Goal: Information Seeking & Learning: Learn about a topic

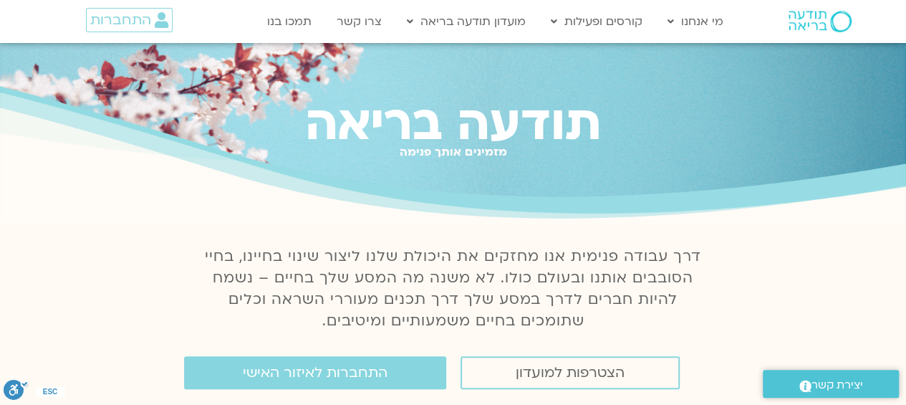
click at [678, 87] on link "קורסים" at bounding box center [622, 85] width 158 height 33
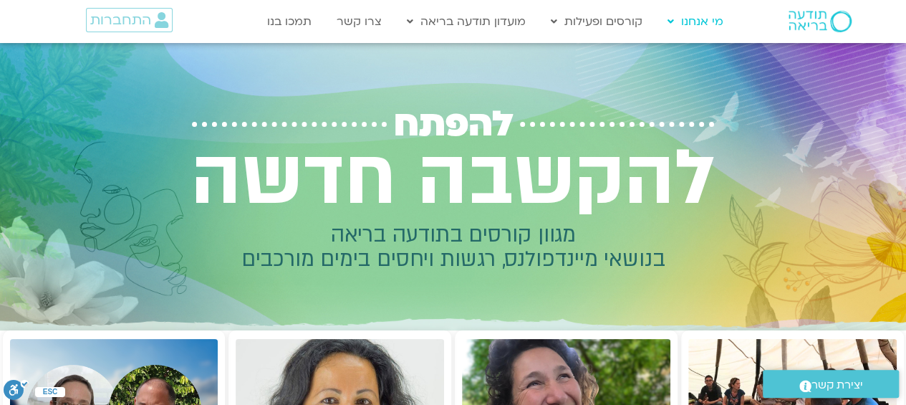
click at [698, 25] on link "מי אנחנו" at bounding box center [695, 21] width 70 height 27
click at [819, 23] on img at bounding box center [819, 21] width 63 height 21
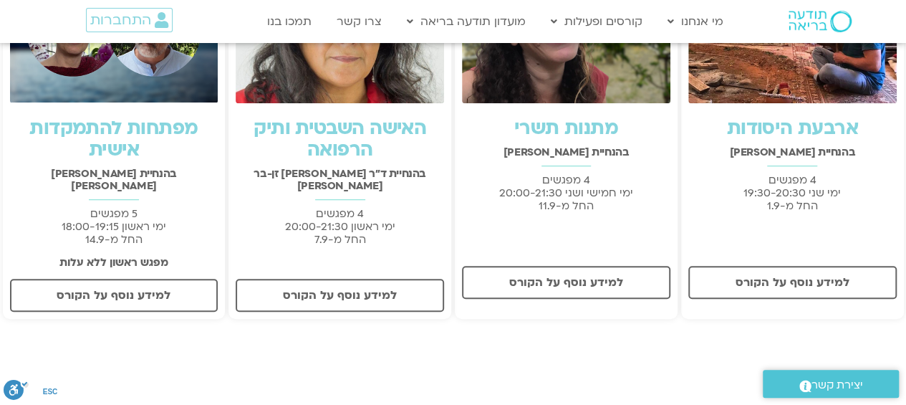
scroll to position [418, 0]
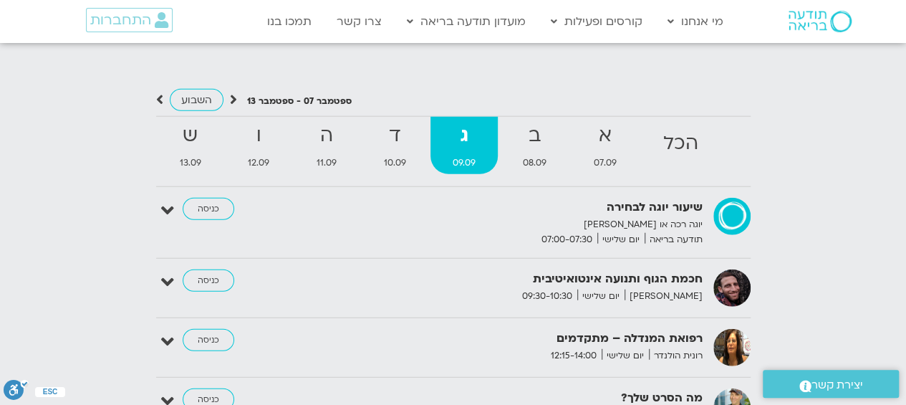
click at [522, 121] on link "התכניה השבועית" at bounding box center [479, 118] width 158 height 33
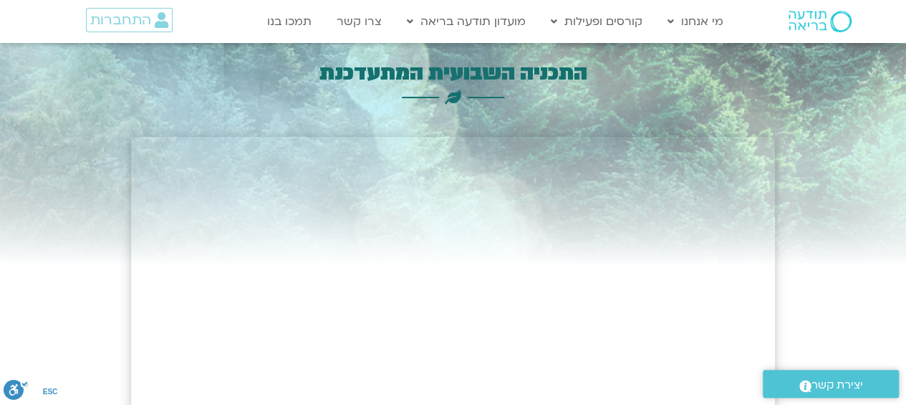
click at [515, 88] on link "מידע על המועדון" at bounding box center [479, 85] width 158 height 33
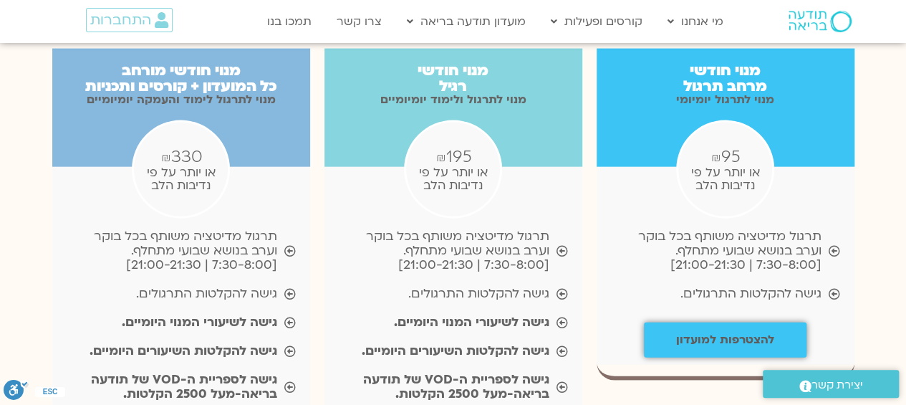
scroll to position [1455, 0]
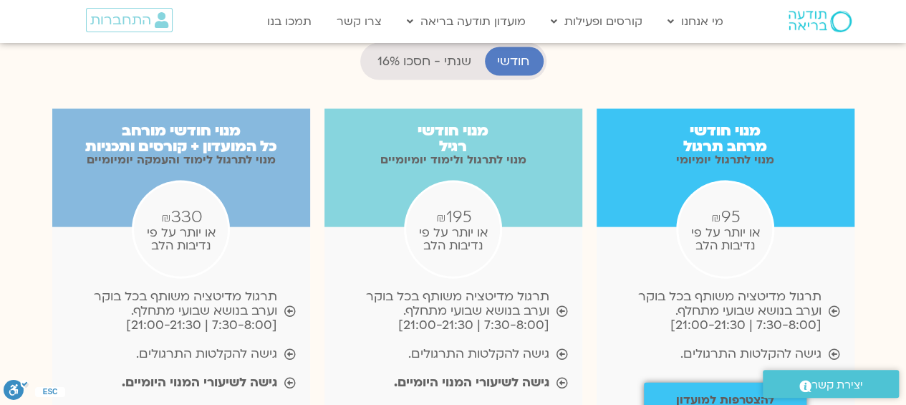
click at [677, 89] on link "קורסים" at bounding box center [622, 85] width 158 height 33
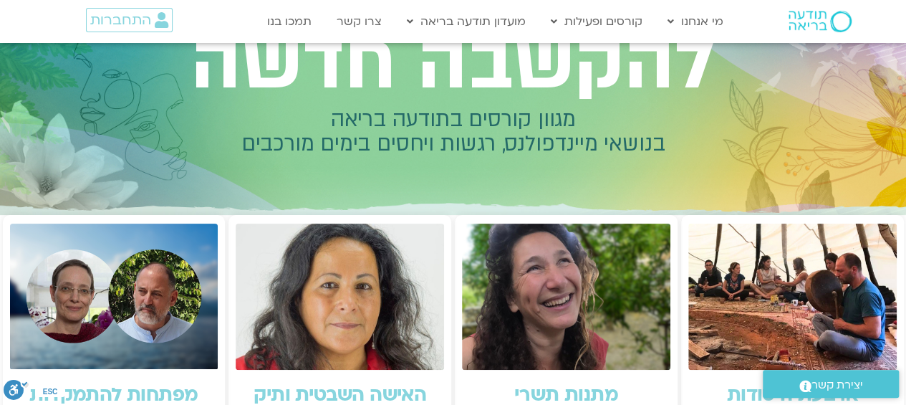
scroll to position [114, 0]
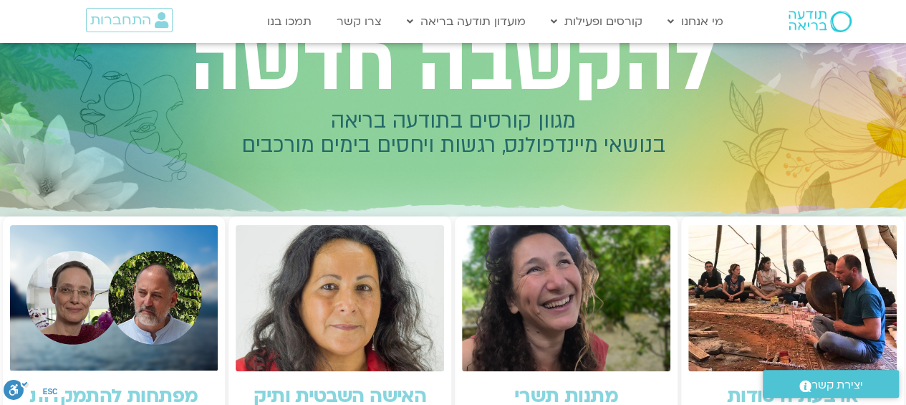
click at [510, 85] on link "מידע על המועדון" at bounding box center [479, 85] width 158 height 33
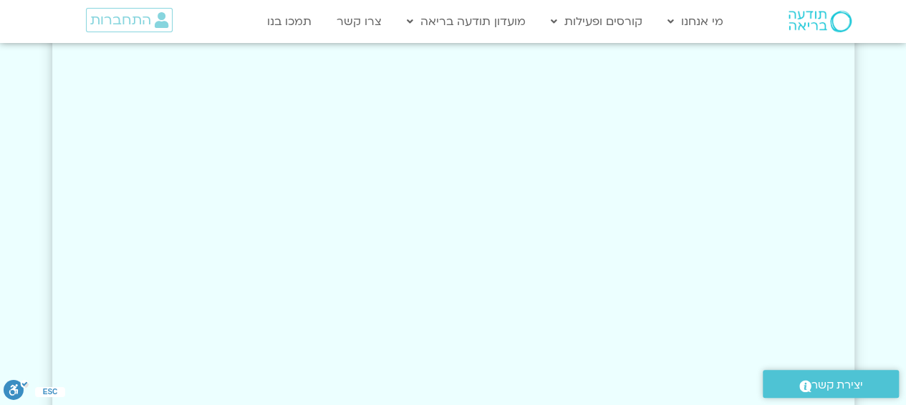
scroll to position [2986, 0]
click at [657, 122] on link "תכניות מתמשכות" at bounding box center [622, 118] width 158 height 33
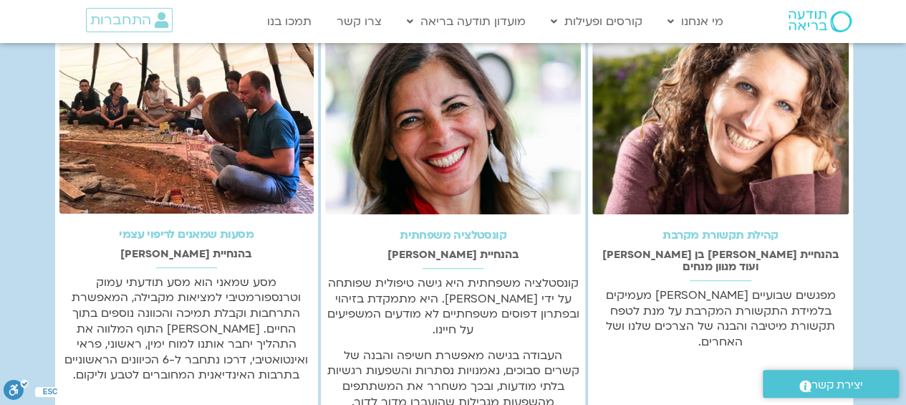
scroll to position [643, 0]
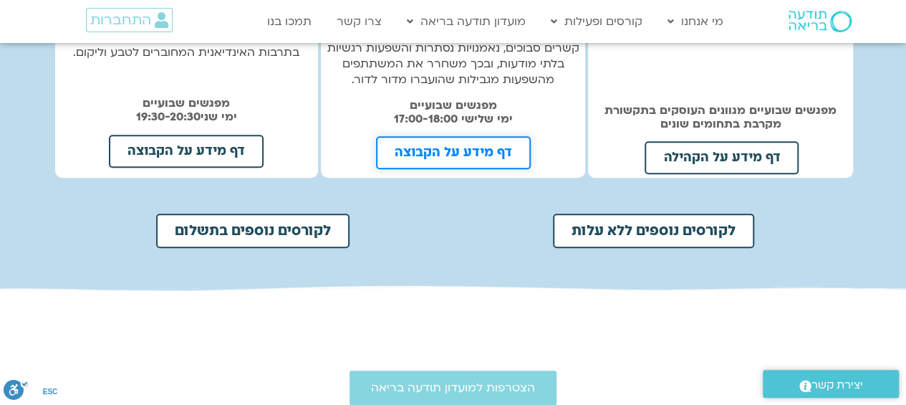
click at [479, 146] on span "דף מידע על הקבוצה" at bounding box center [452, 152] width 117 height 13
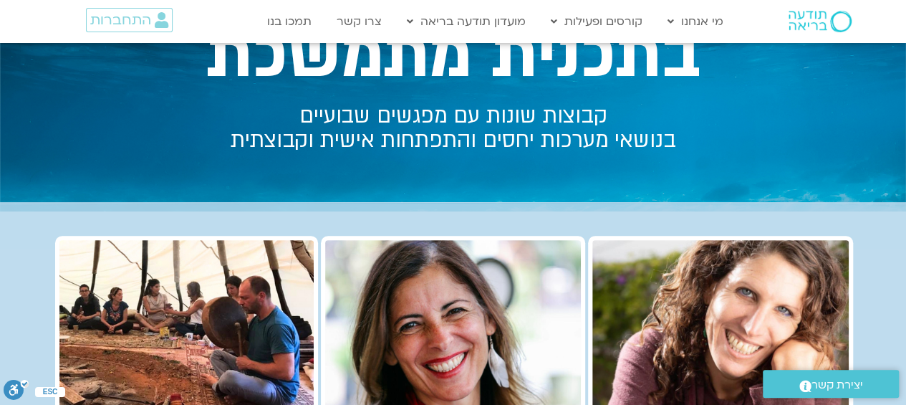
scroll to position [0, 0]
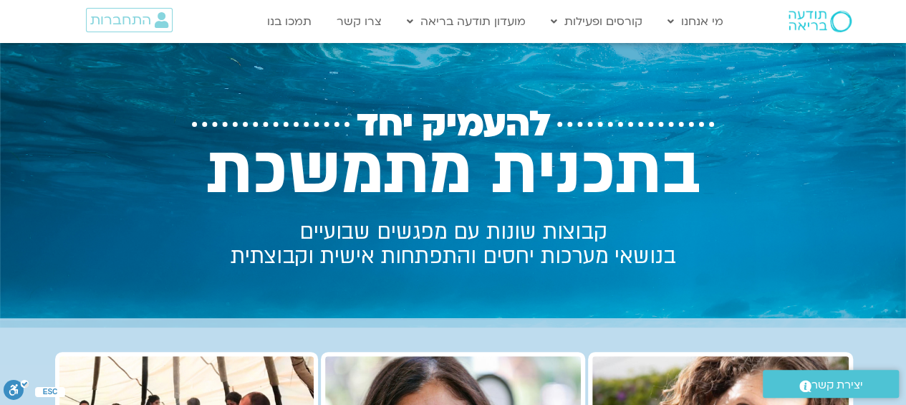
click at [666, 52] on link "קורסים פתוחים ללא עלות" at bounding box center [622, 51] width 158 height 33
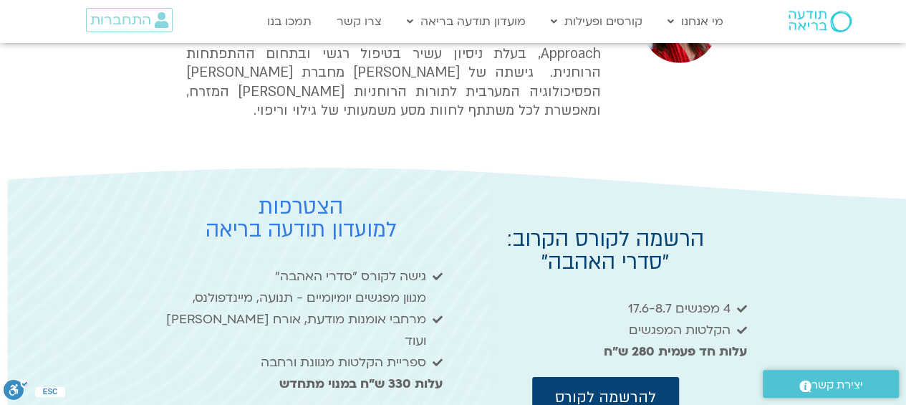
scroll to position [2063, 0]
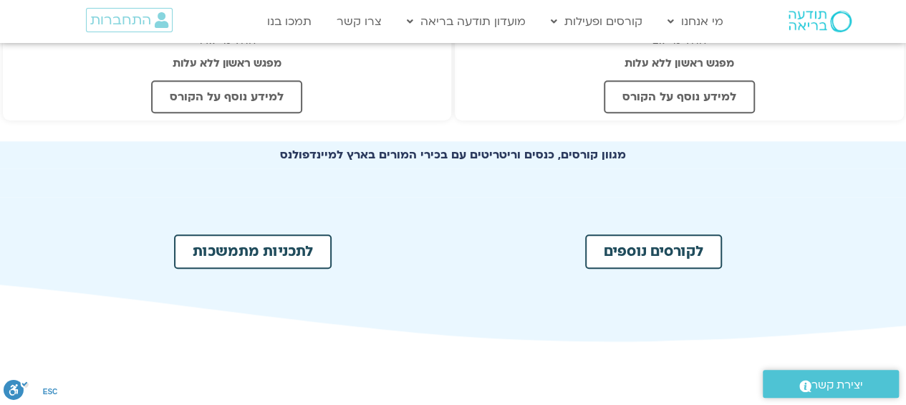
scroll to position [654, 0]
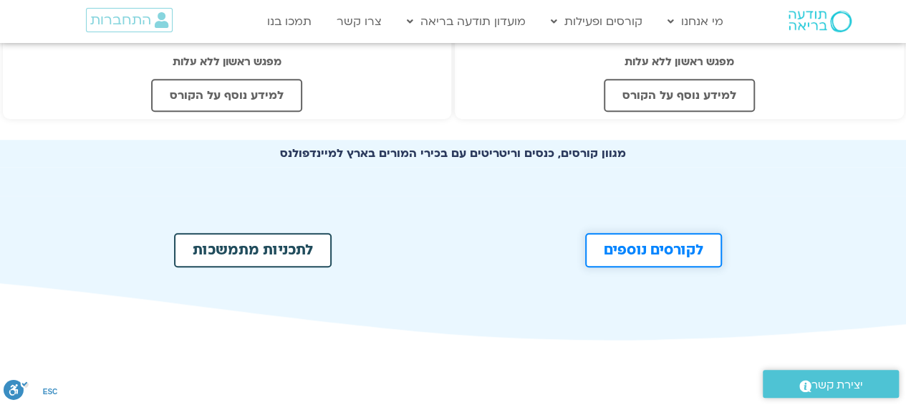
click at [626, 250] on span "לקורסים נוספים" at bounding box center [654, 250] width 100 height 14
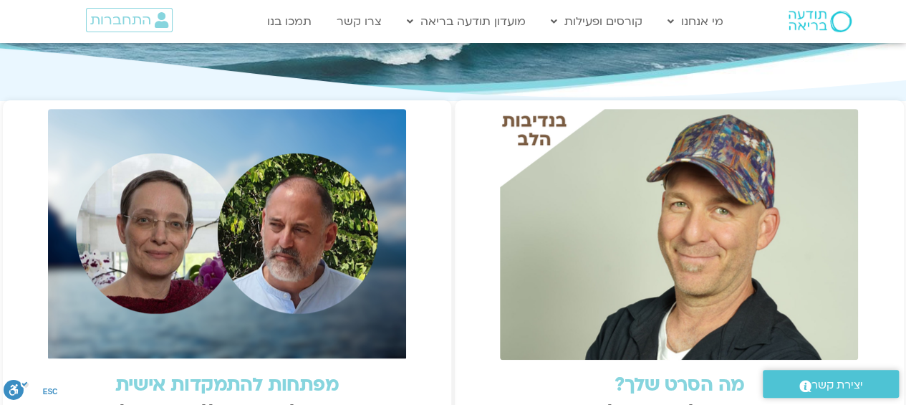
scroll to position [0, 0]
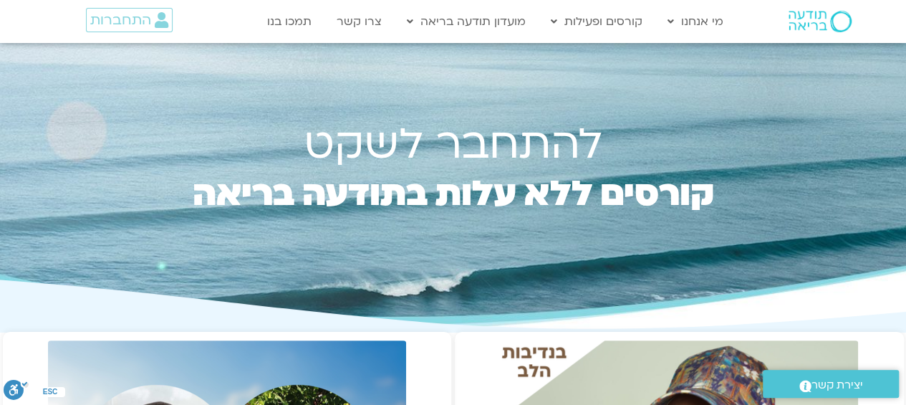
click at [781, 158] on link "מה זה מיינדפולנס" at bounding box center [739, 163] width 158 height 33
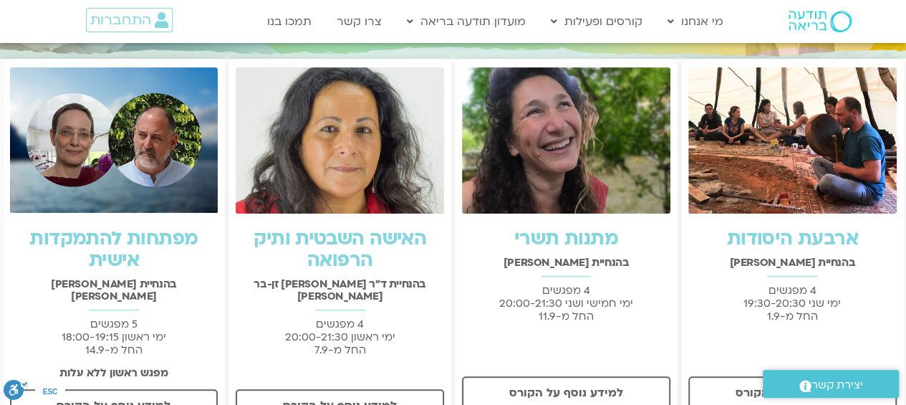
scroll to position [272, 0]
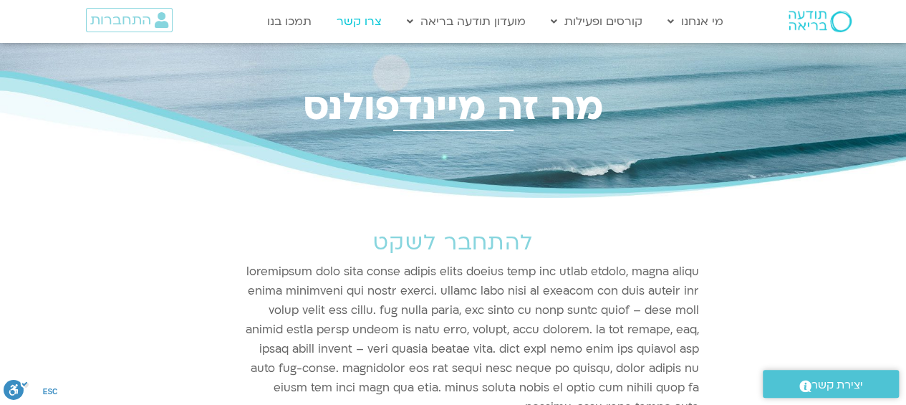
click at [372, 25] on link "צרו קשר" at bounding box center [358, 21] width 59 height 27
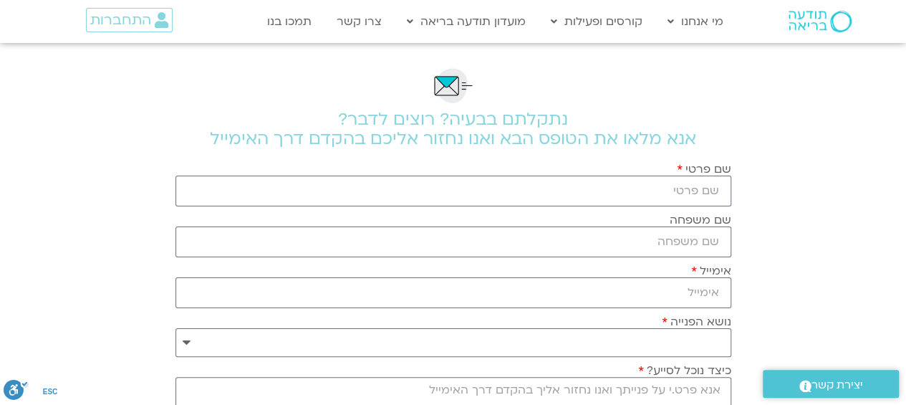
click at [526, 84] on link "מידע על המועדון" at bounding box center [479, 85] width 158 height 33
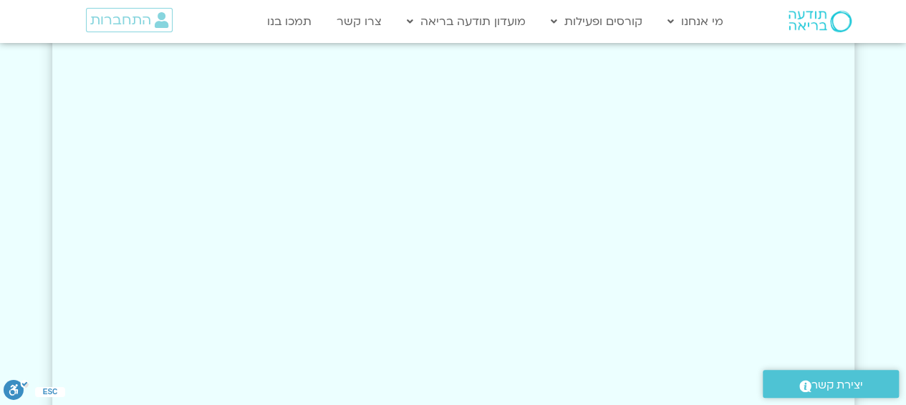
scroll to position [2615, 0]
